Goal: Information Seeking & Learning: Learn about a topic

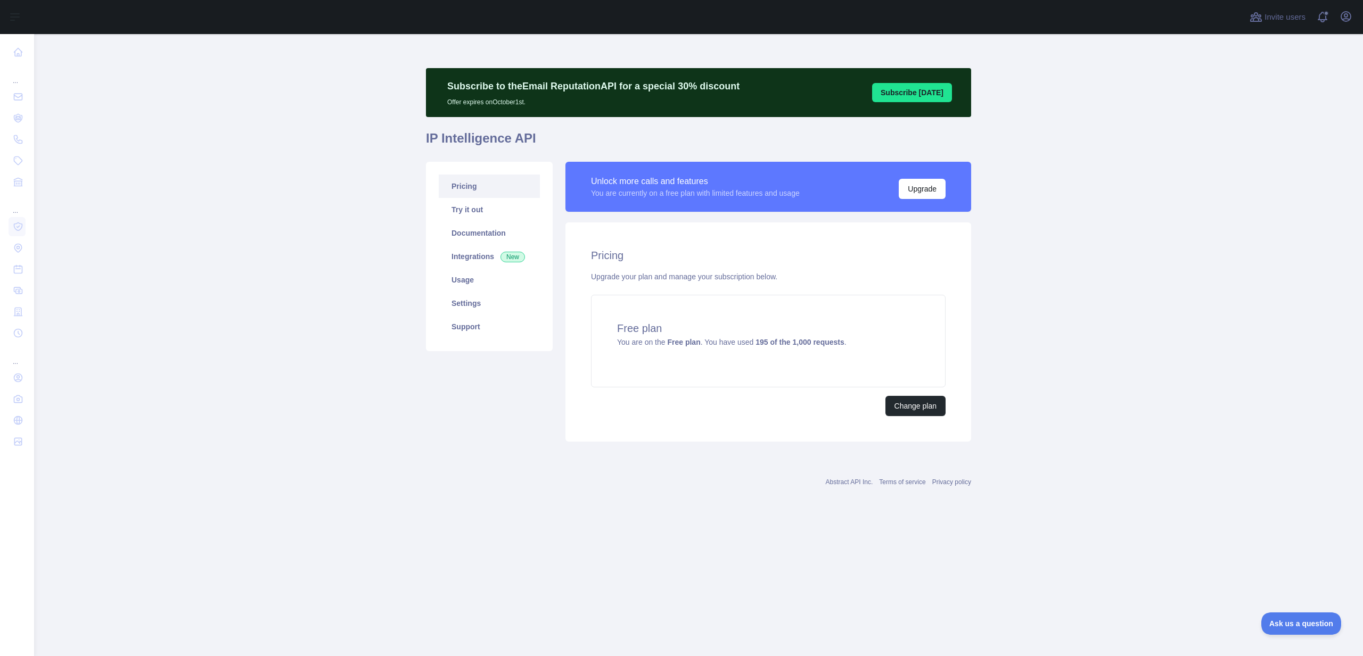
click at [248, 166] on main "Subscribe to the Email Reputation API for a special 30 % discount Offer expires…" at bounding box center [698, 345] width 1329 height 622
click at [1340, 20] on icon "button" at bounding box center [1345, 16] width 13 height 13
click at [1284, 138] on button "Sign out" at bounding box center [1294, 139] width 119 height 19
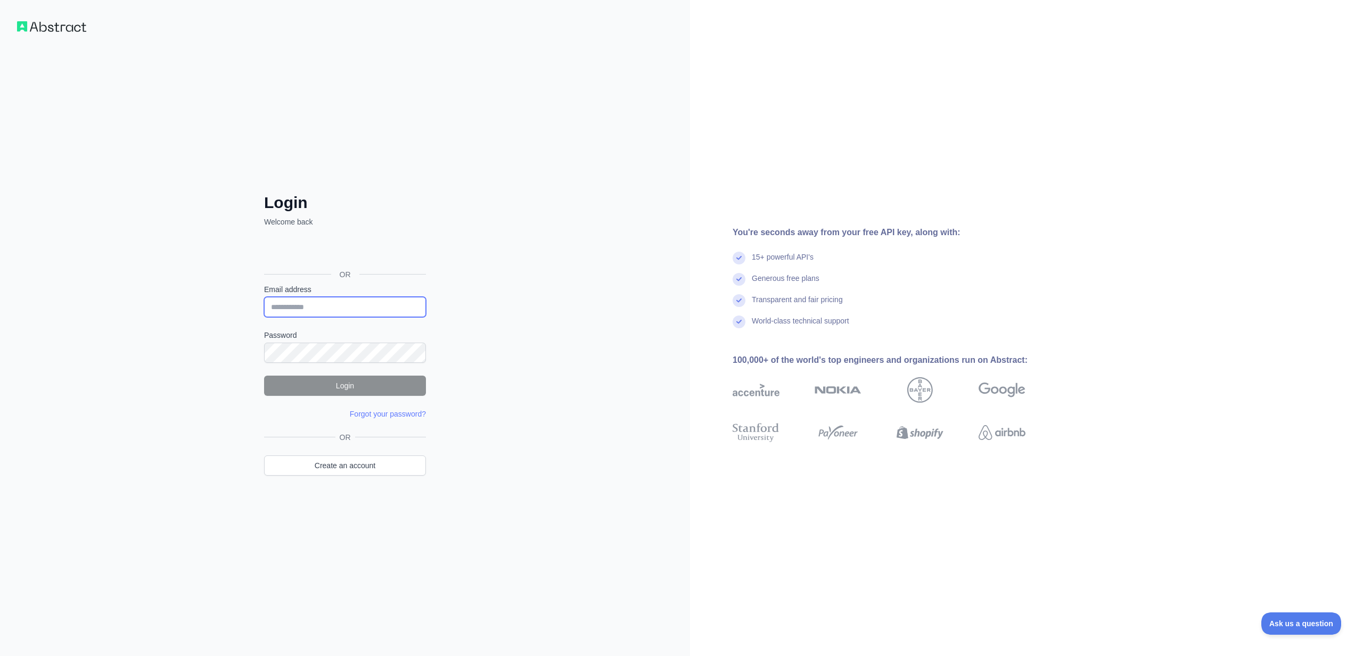
click at [367, 309] on input "Email address" at bounding box center [345, 307] width 162 height 20
type input "**********"
click at [318, 389] on button "Login" at bounding box center [345, 386] width 162 height 20
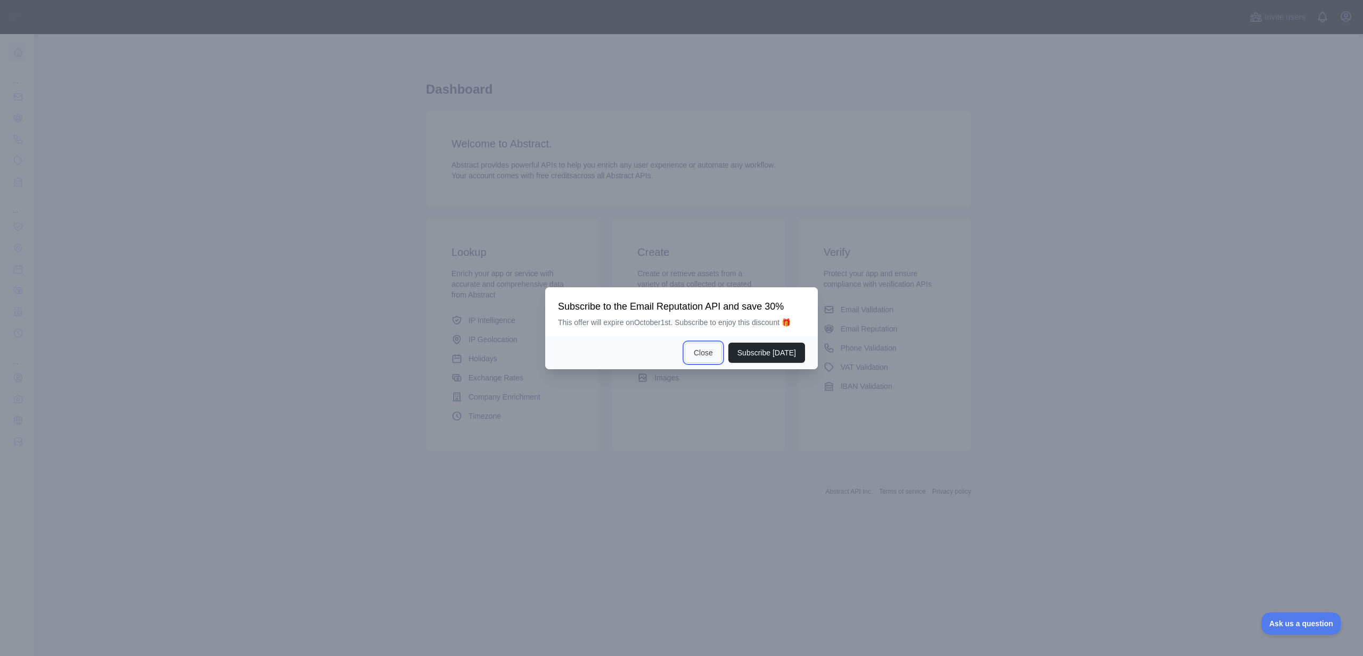
click at [713, 355] on button "Close" at bounding box center [703, 353] width 37 height 20
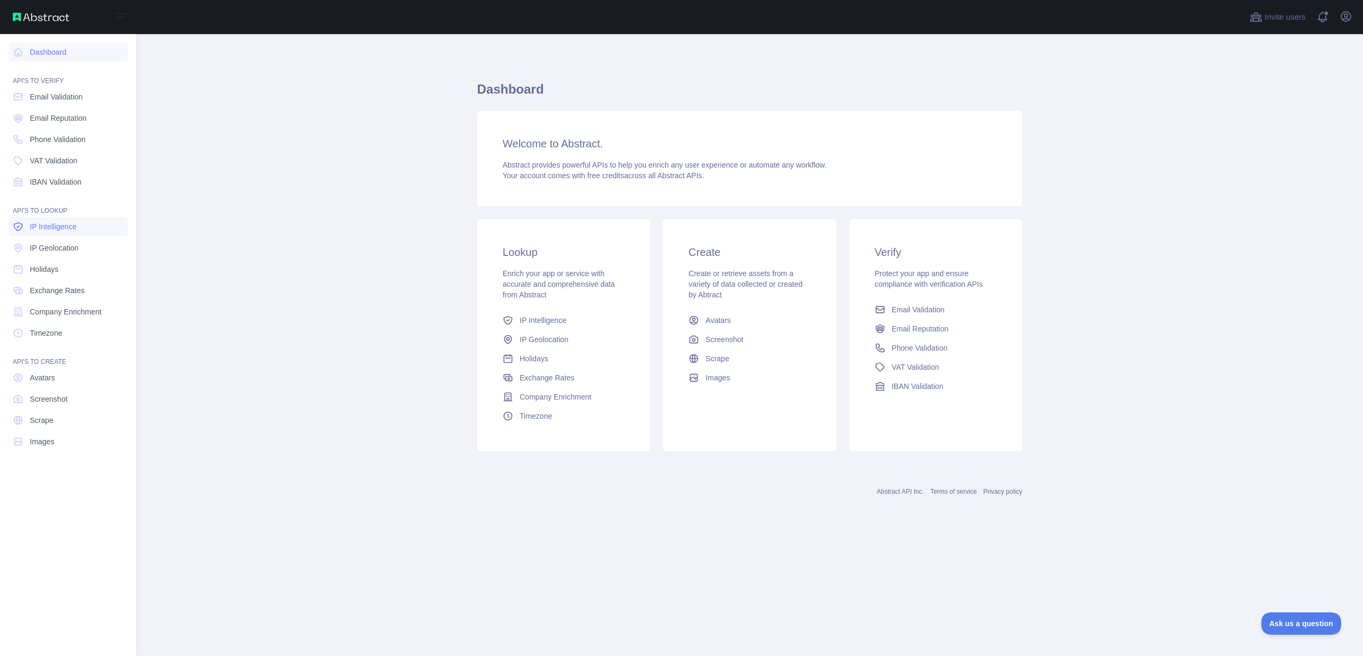
click at [61, 223] on span "IP Intelligence" at bounding box center [53, 226] width 47 height 11
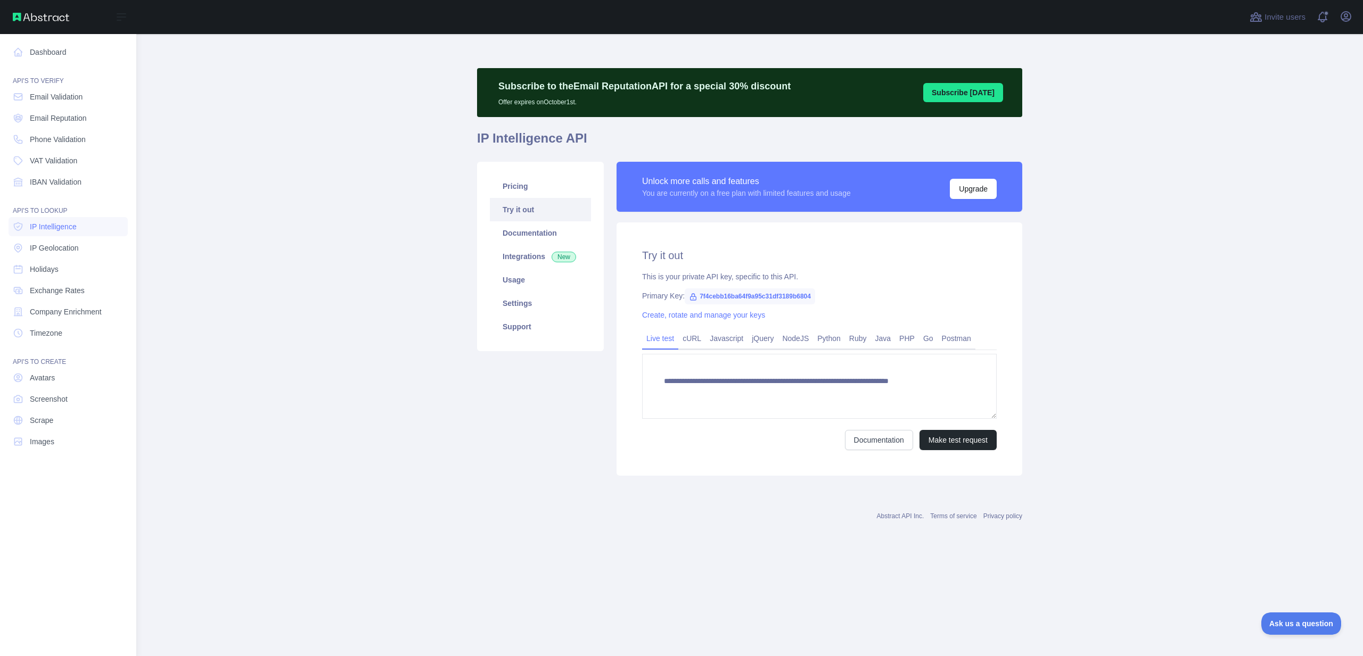
type textarea "**********"
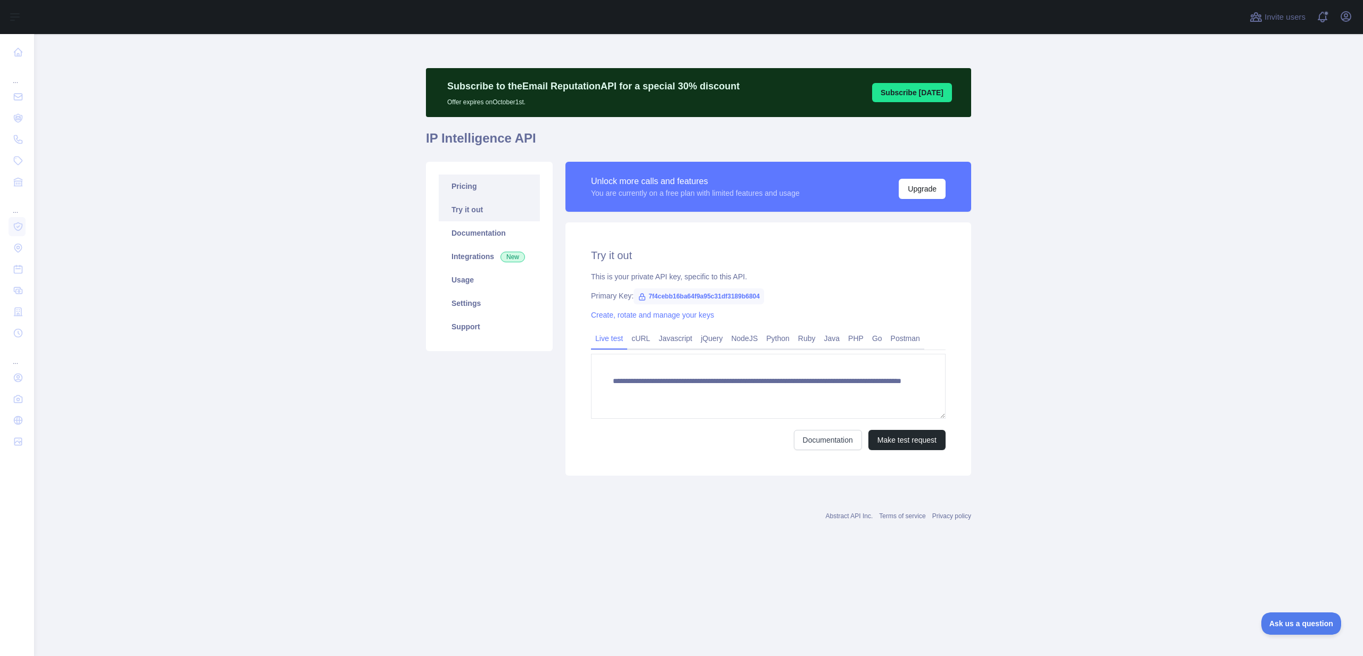
click at [479, 187] on link "Pricing" at bounding box center [489, 186] width 101 height 23
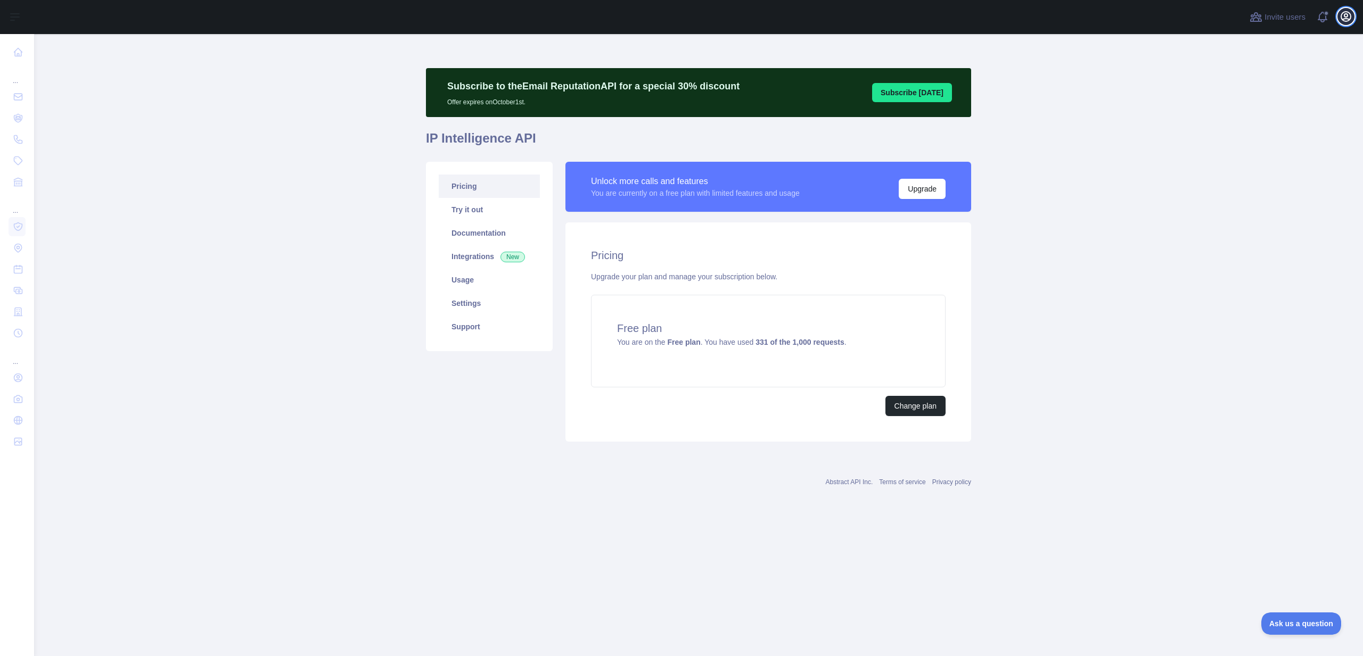
click at [1347, 15] on icon "button" at bounding box center [1346, 17] width 10 height 10
click at [1269, 136] on button "Sign out" at bounding box center [1294, 139] width 119 height 19
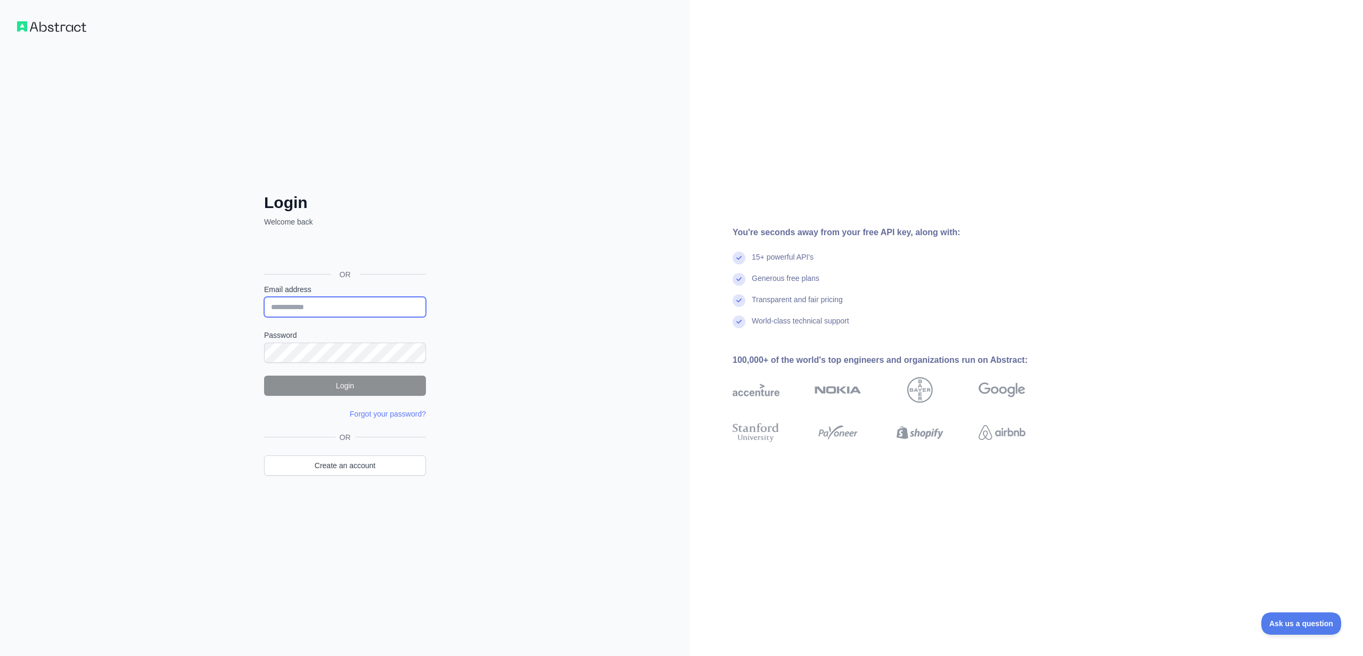
click at [332, 311] on input "Email address" at bounding box center [345, 307] width 162 height 20
type input "**********"
click at [361, 382] on button "Login" at bounding box center [345, 386] width 162 height 20
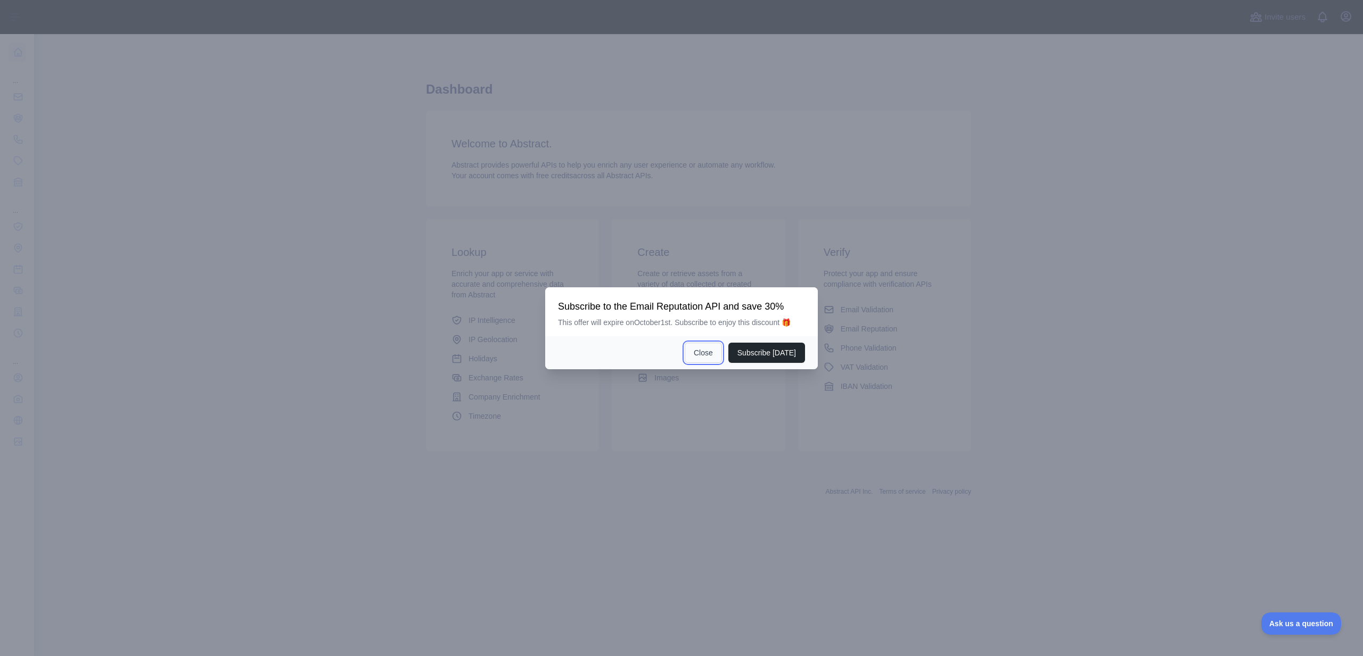
click at [717, 356] on button "Close" at bounding box center [703, 353] width 37 height 20
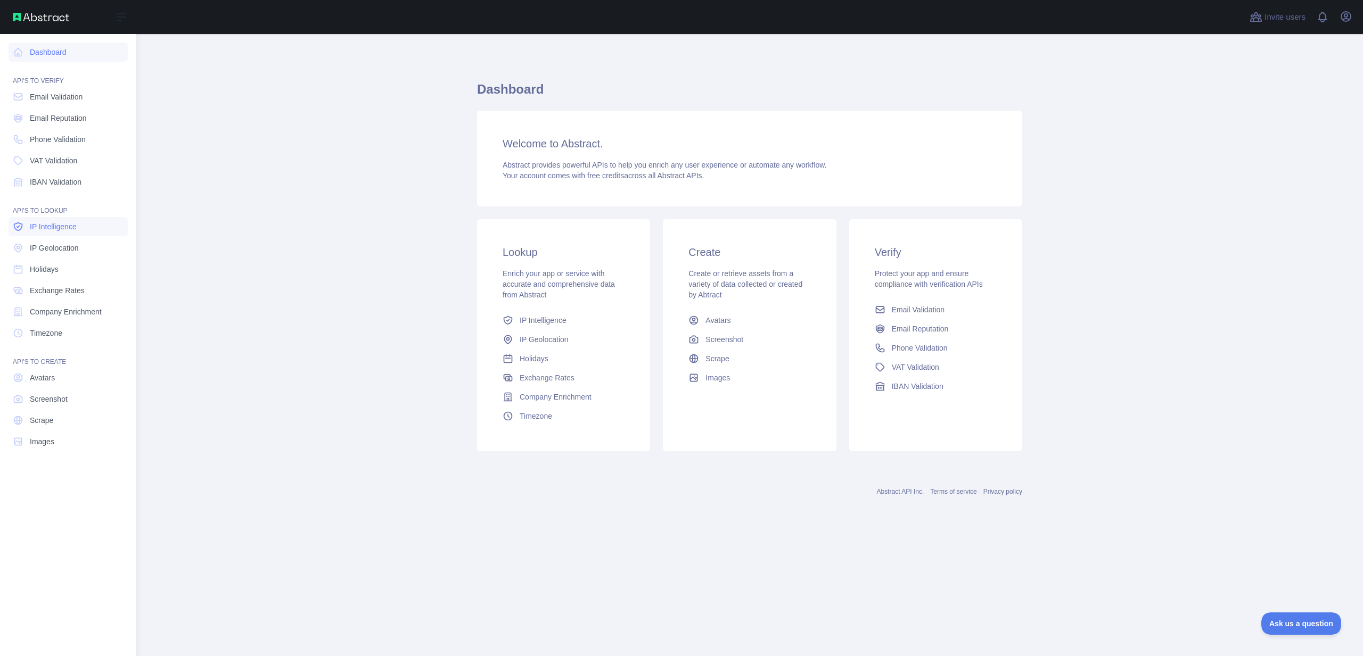
click at [51, 225] on span "IP Intelligence" at bounding box center [53, 226] width 47 height 11
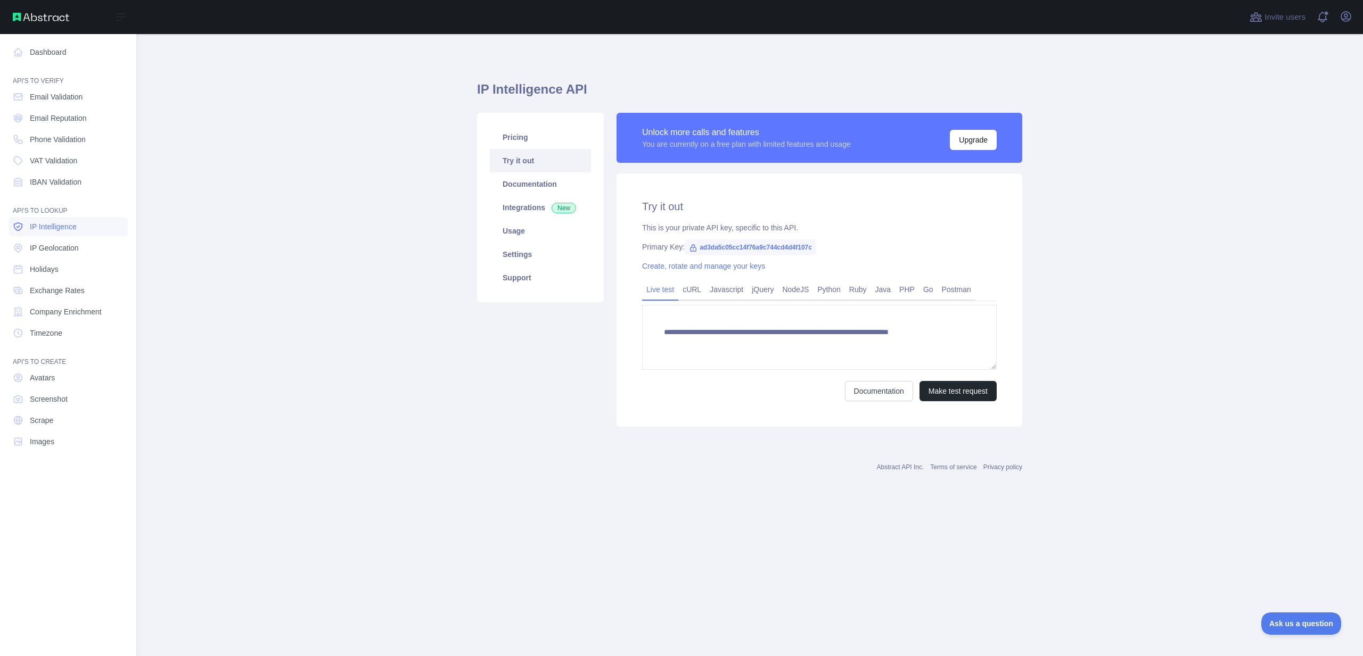
type textarea "**********"
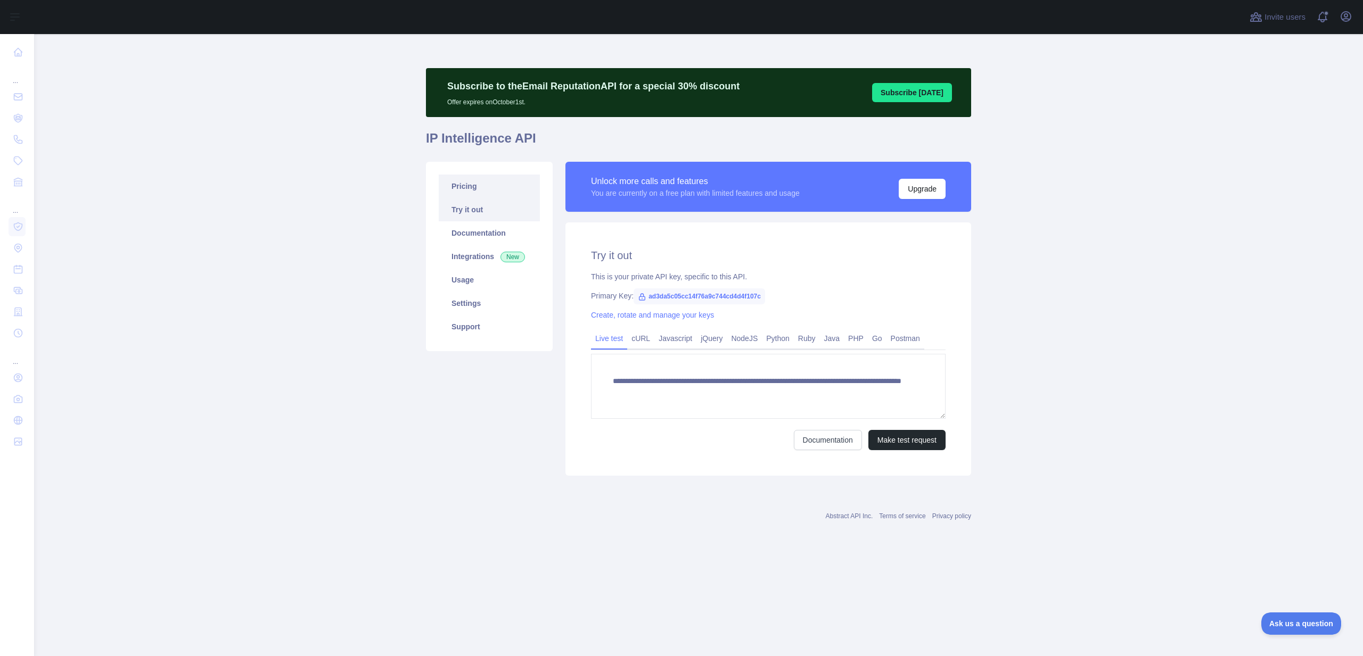
click at [489, 184] on link "Pricing" at bounding box center [489, 186] width 101 height 23
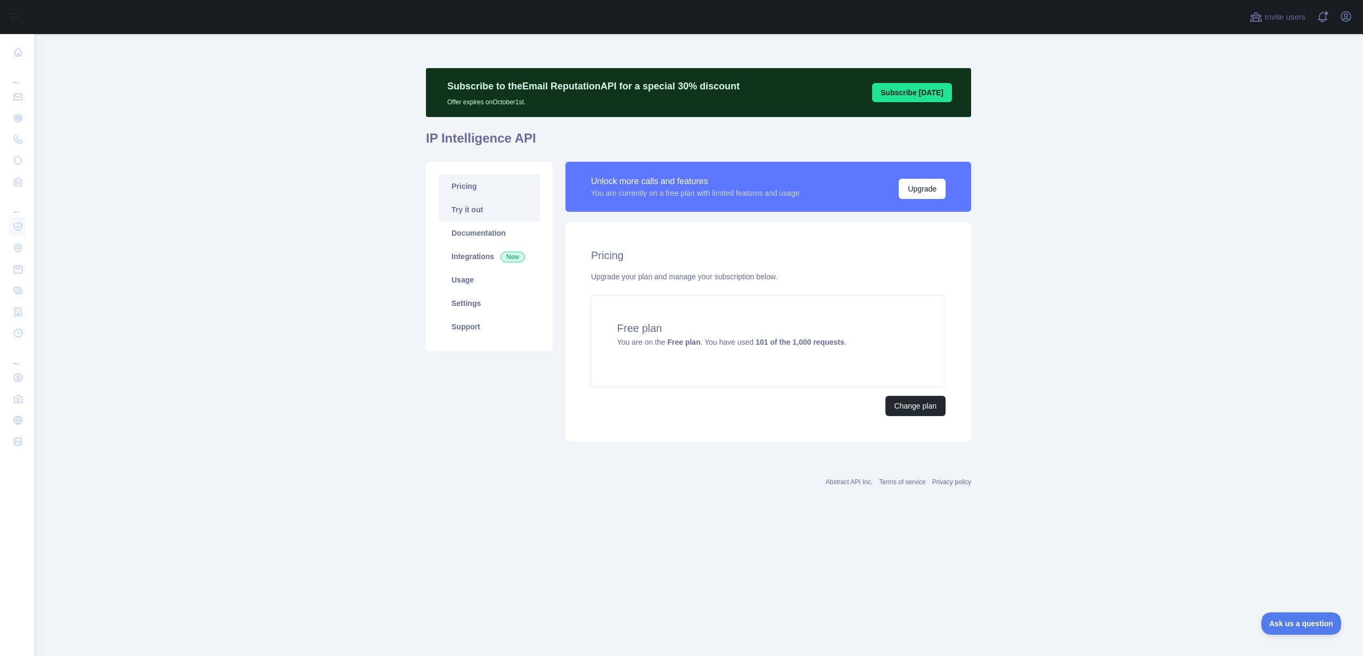
click at [484, 213] on link "Try it out" at bounding box center [489, 209] width 101 height 23
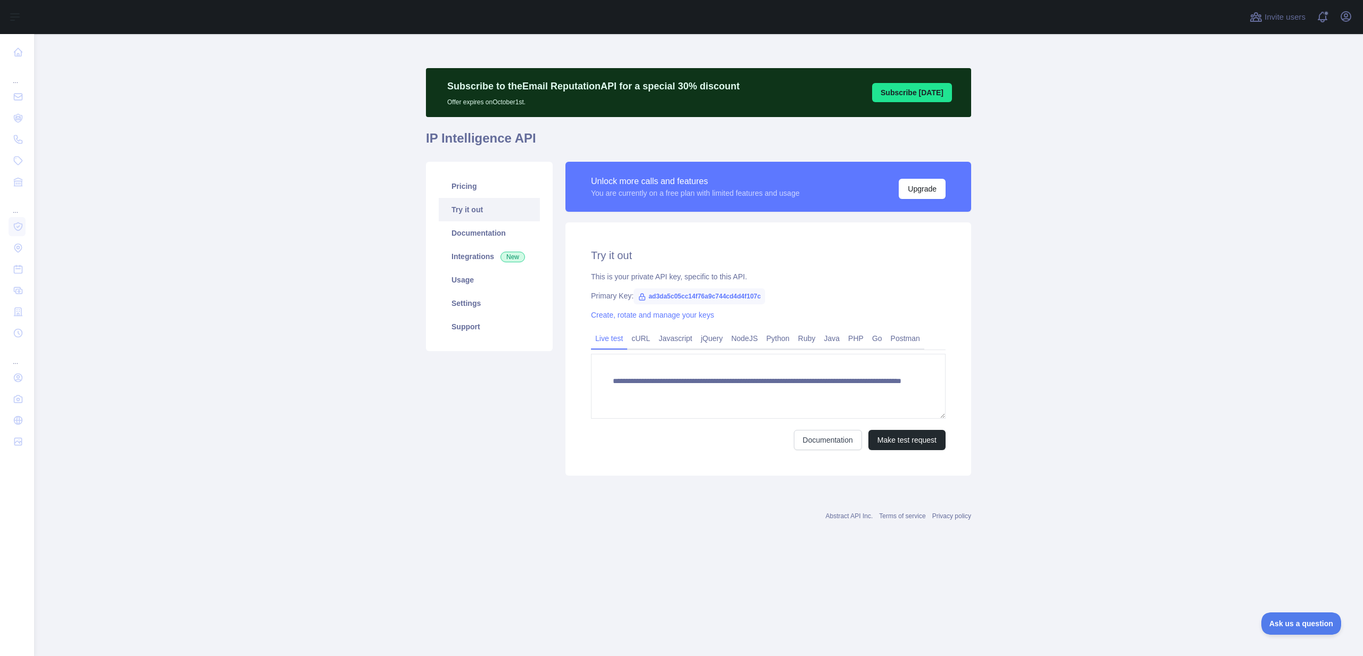
click at [693, 298] on span "ad3da5c05cc14f76a9c744cd4d4f107c" at bounding box center [698, 297] width 131 height 16
copy span "ad3da5c05cc14f76a9c744cd4d4f107c"
